Goal: Information Seeking & Learning: Find specific fact

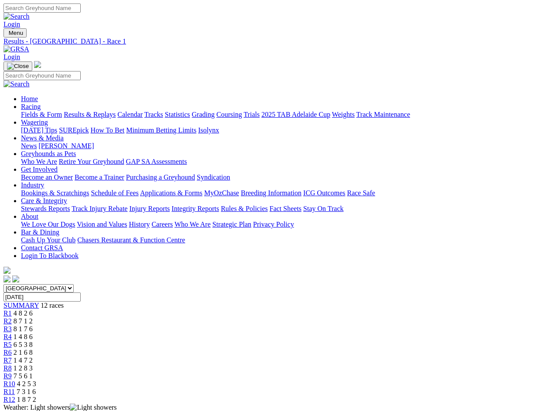
click at [59, 302] on div "SUMMARY 12 races" at bounding box center [275, 306] width 544 height 8
click at [104, 310] on div "R1 4 8 2 6" at bounding box center [275, 314] width 544 height 8
click at [141, 318] on div "R2 8 7 1 2" at bounding box center [275, 322] width 544 height 8
click at [177, 325] on div "R3 8 1 7 6" at bounding box center [275, 329] width 544 height 8
click at [212, 333] on div "R4 1 4 8 6" at bounding box center [275, 337] width 544 height 8
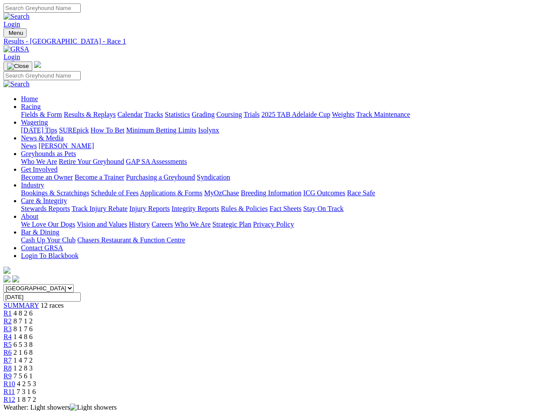
click at [249, 341] on div "R5 6 5 3 8" at bounding box center [275, 345] width 544 height 8
click at [285, 349] on div "R6 2 1 6 8" at bounding box center [275, 353] width 544 height 8
click at [321, 357] on div "R7 1 4 7 2" at bounding box center [275, 361] width 544 height 8
click at [356, 365] on div "R8 1 2 8 3" at bounding box center [275, 369] width 544 height 8
click at [392, 373] on div "R9 7 5 6 1" at bounding box center [275, 377] width 544 height 8
